Goal: Task Accomplishment & Management: Use online tool/utility

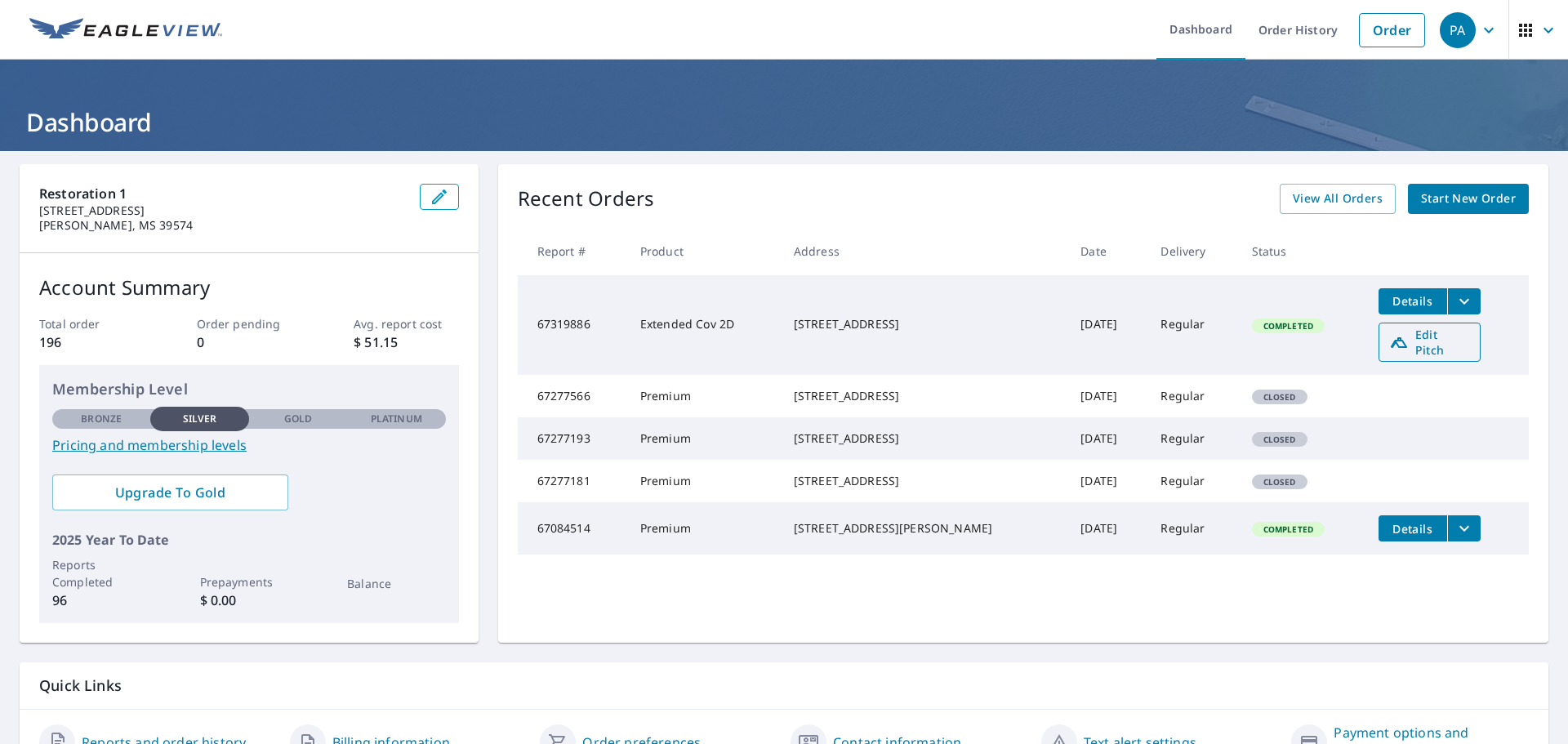
click at [1425, 340] on span "Edit Pitch" at bounding box center [1429, 342] width 81 height 31
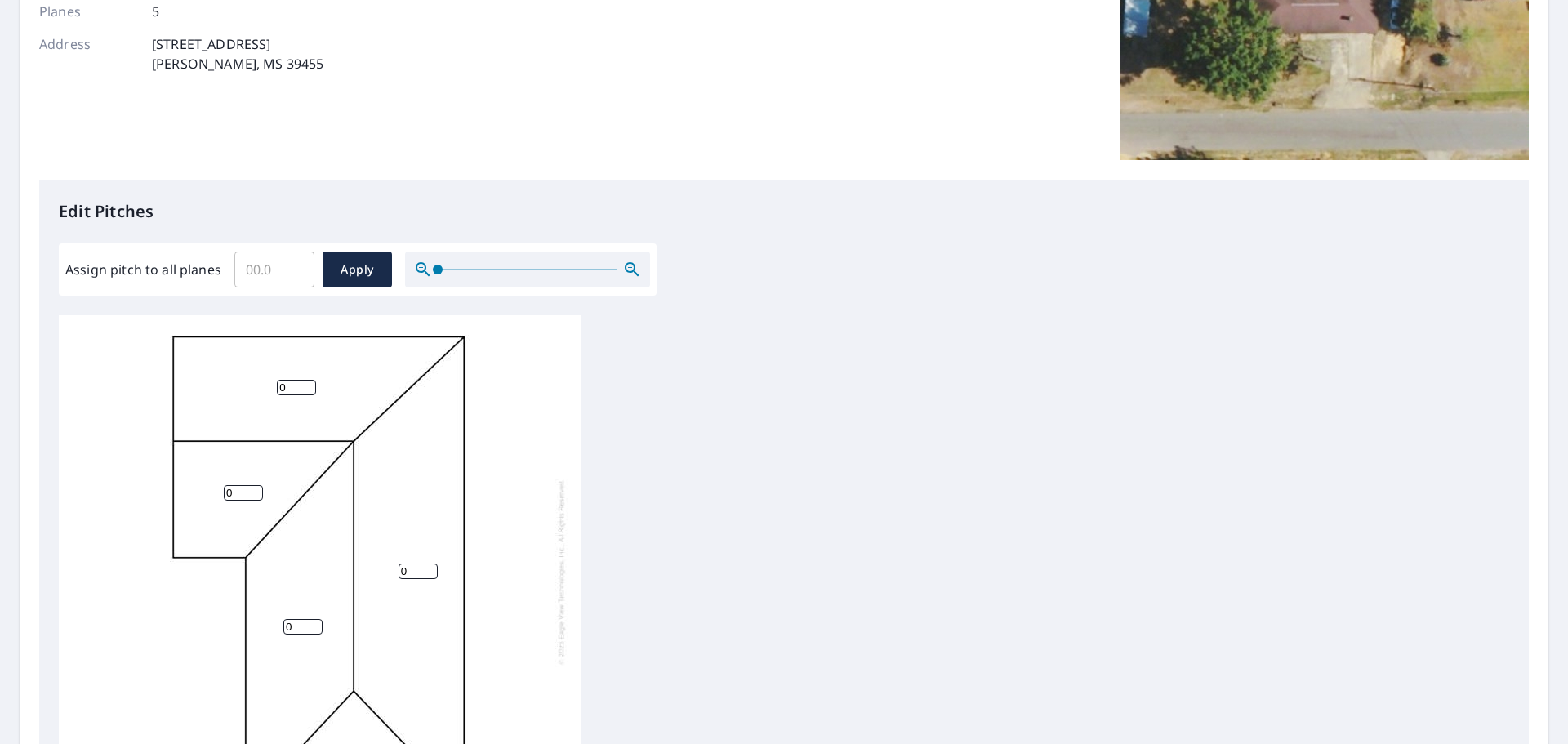
scroll to position [327, 0]
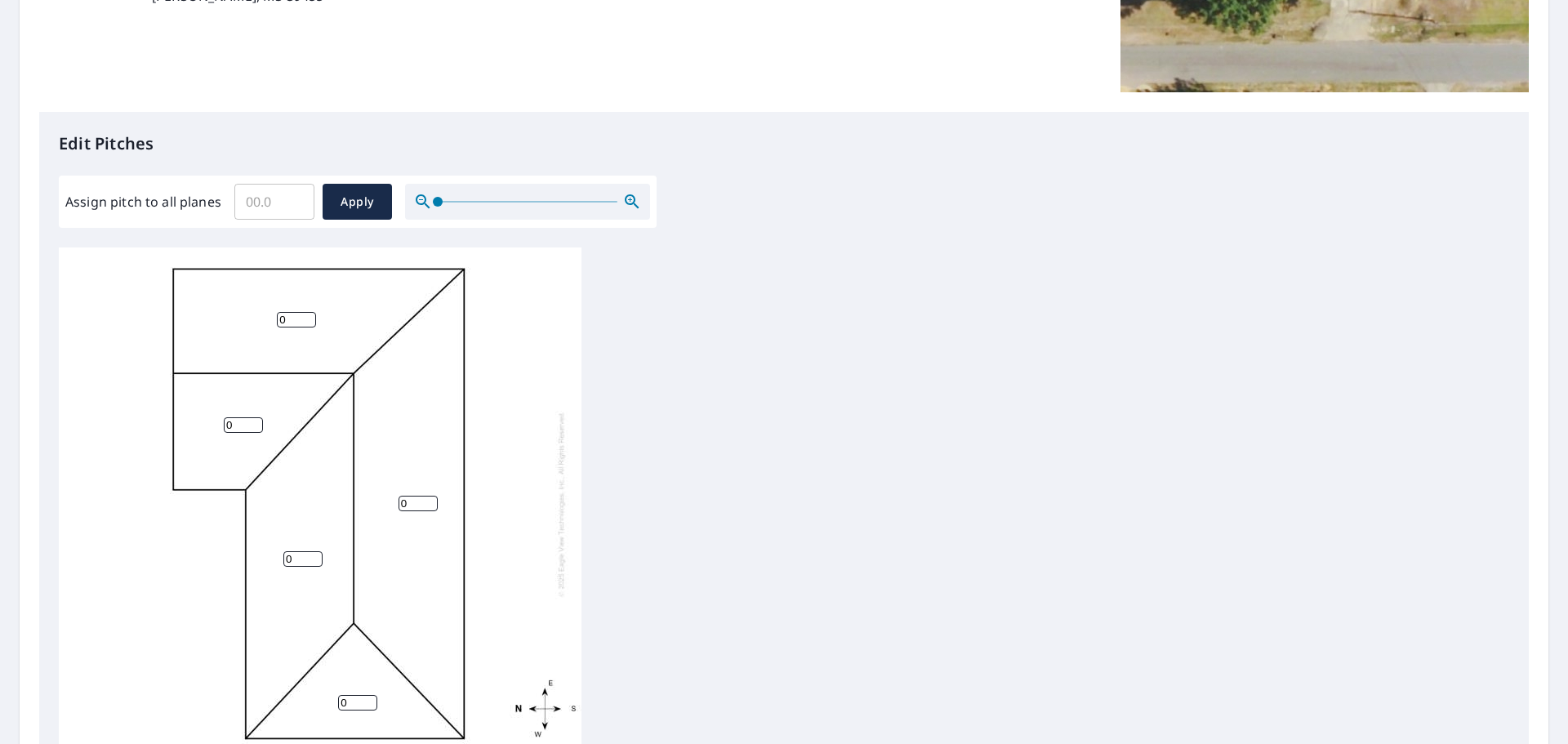
click at [266, 203] on input "Assign pitch to all planes" at bounding box center [274, 202] width 80 height 46
type input "6"
click at [349, 192] on span "Apply" at bounding box center [357, 201] width 43 height 20
type input "6"
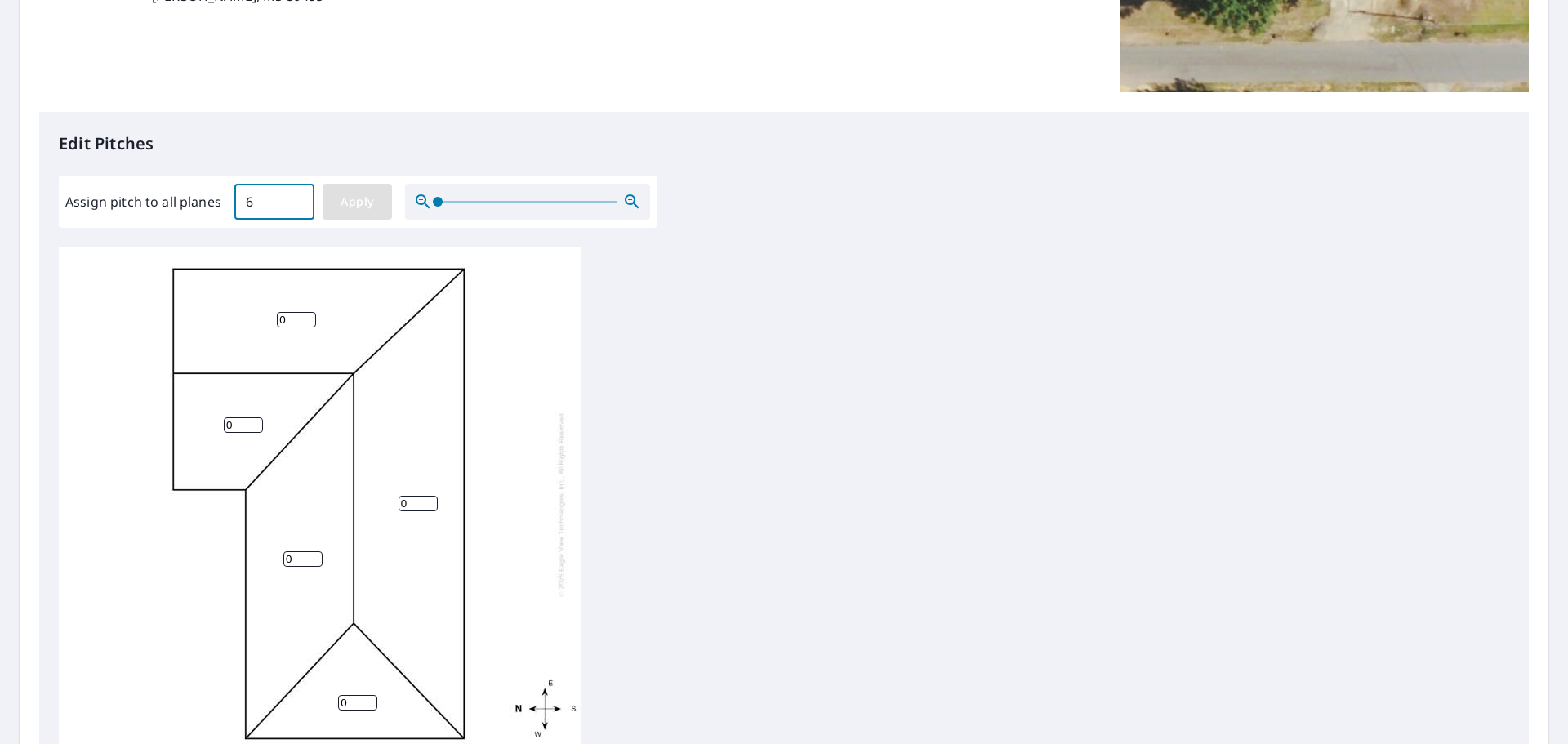
type input "6"
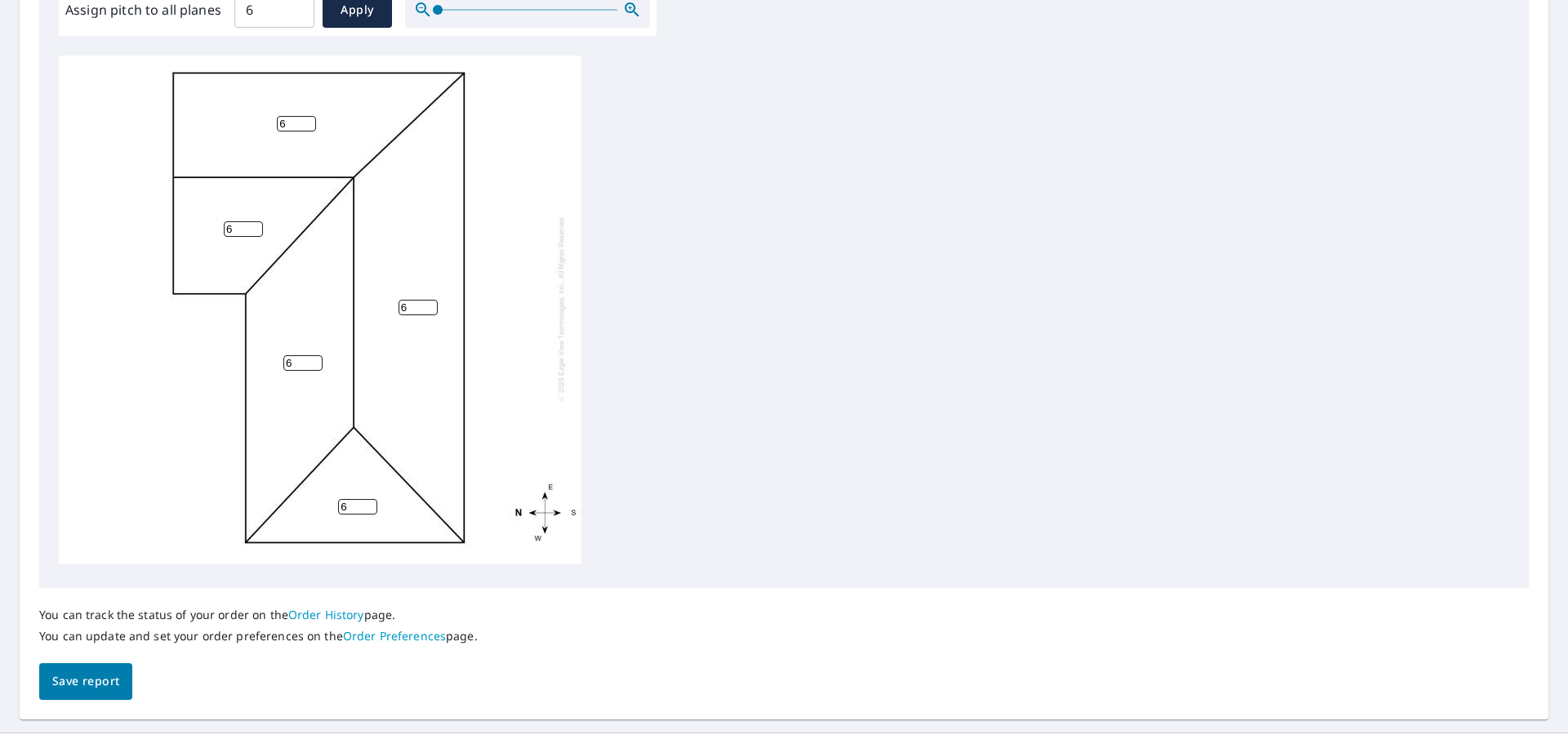
scroll to position [548, 0]
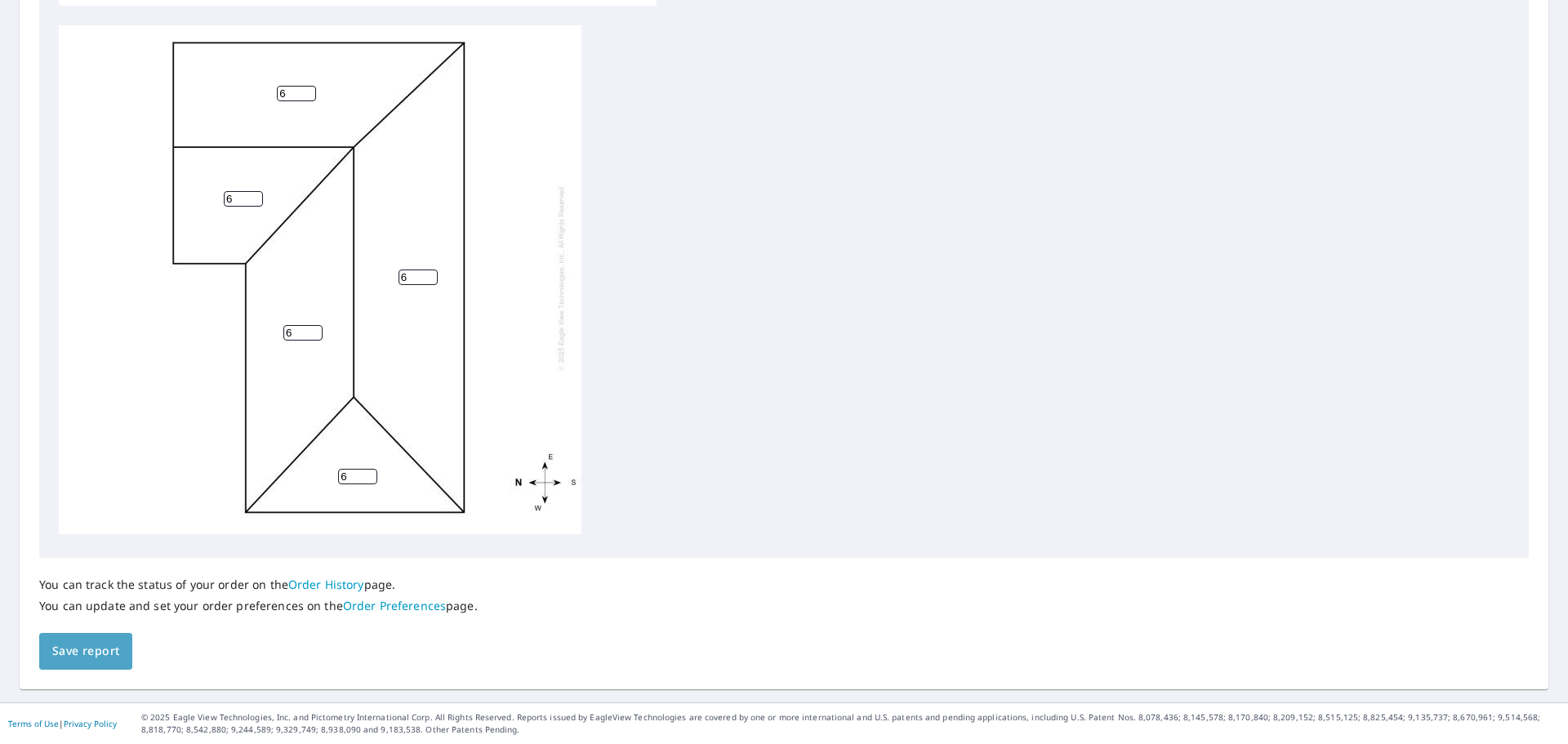
click at [99, 652] on span "Save report" at bounding box center [86, 651] width 67 height 20
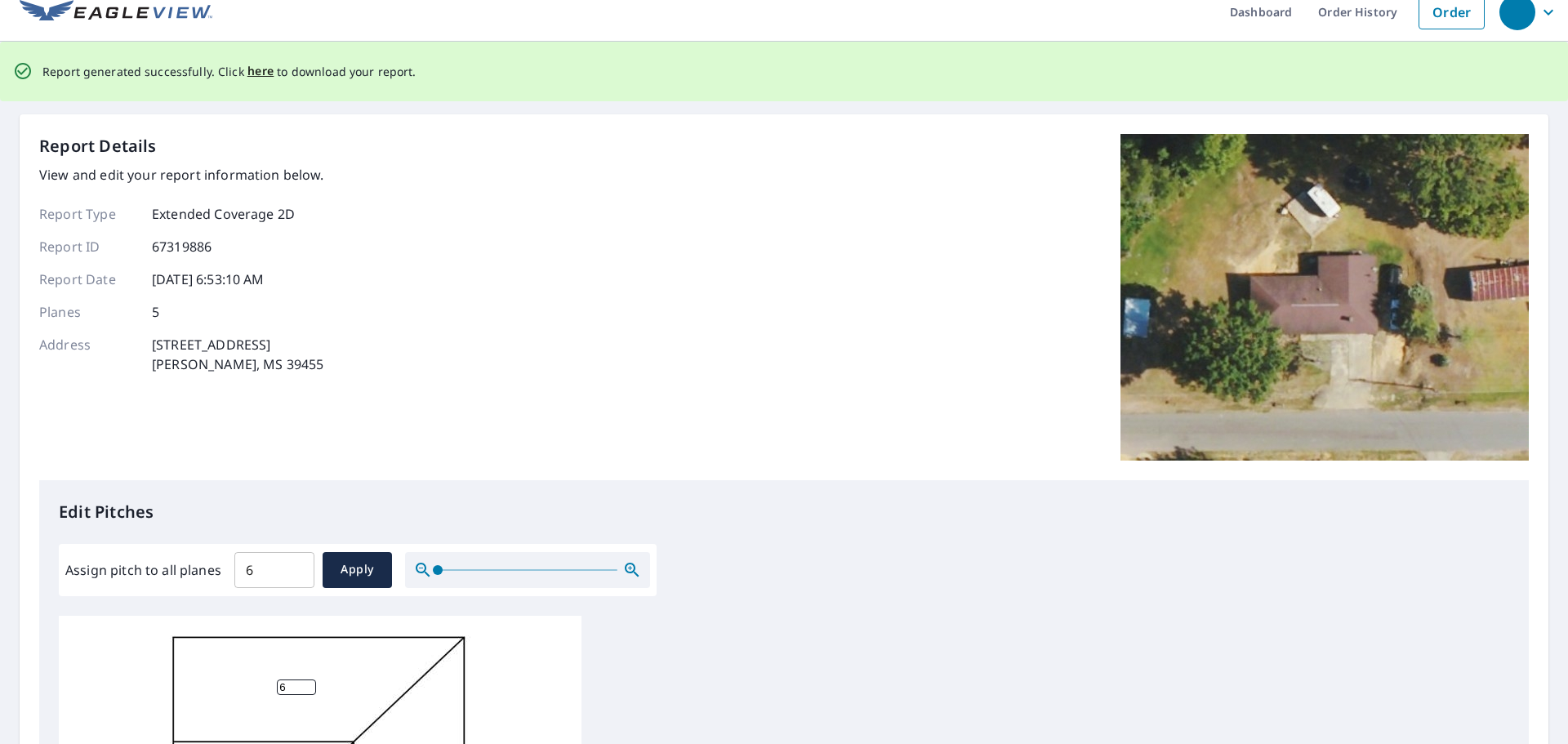
scroll to position [0, 0]
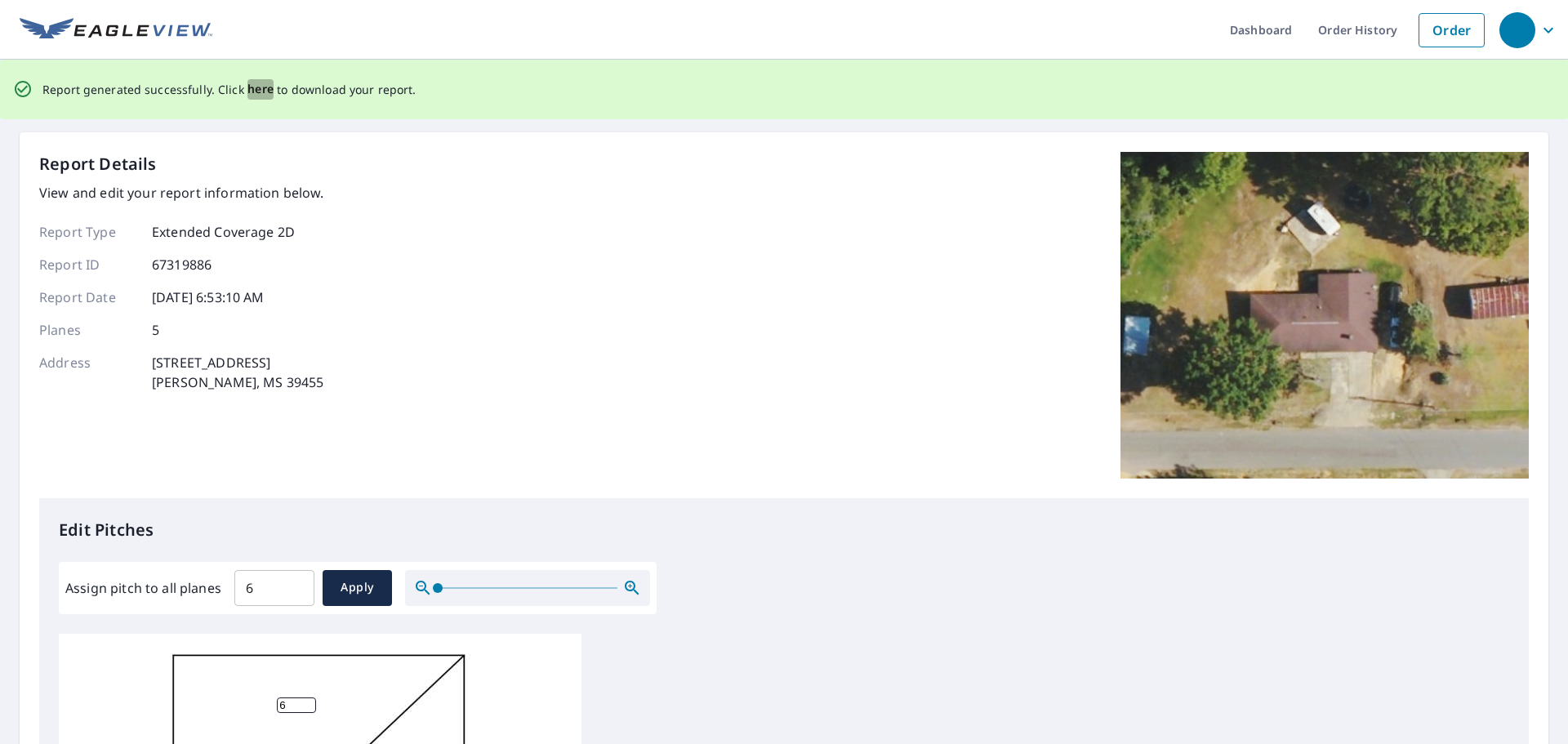
click at [259, 83] on span "here" at bounding box center [260, 89] width 27 height 20
